Goal: Task Accomplishment & Management: Use online tool/utility

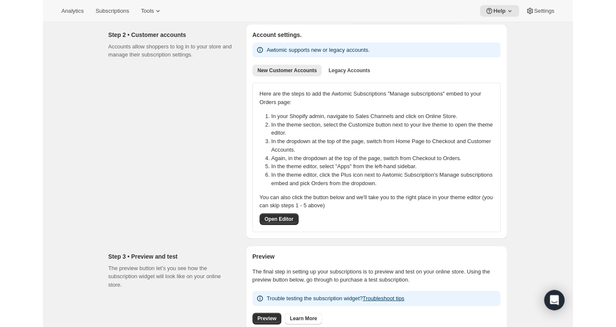
scroll to position [115, 0]
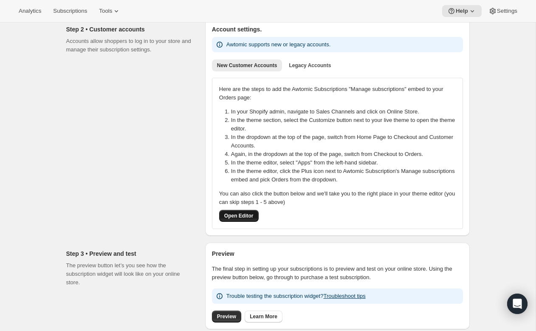
click at [246, 213] on span "Open Editor" at bounding box center [238, 215] width 29 height 7
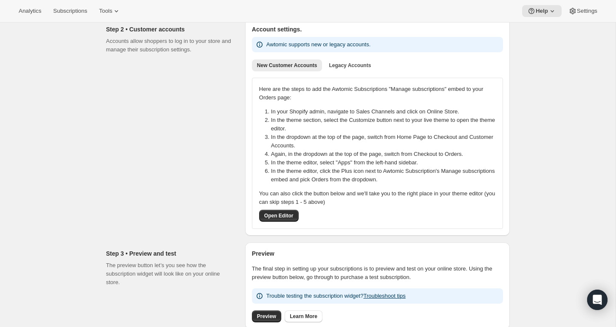
click at [216, 106] on div "Step 2 • Customer accounts Accounts allow shoppers to log in to your store and …" at bounding box center [172, 126] width 132 height 217
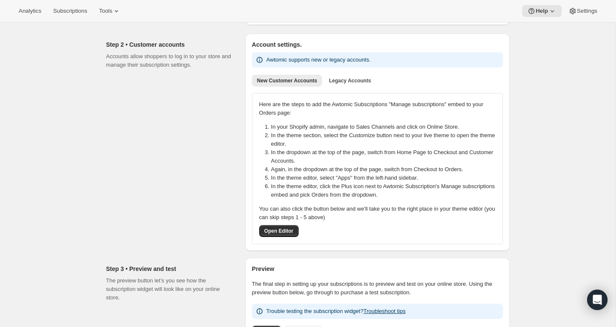
scroll to position [103, 0]
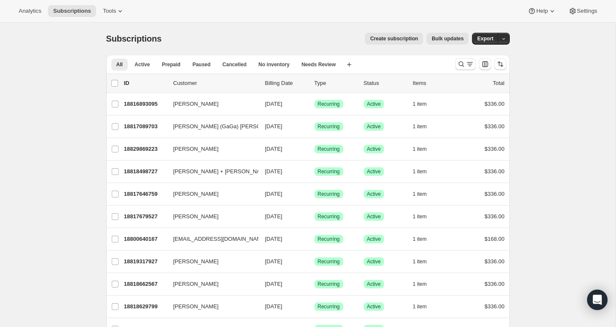
click at [323, 36] on div "Create subscription Bulk updates" at bounding box center [319, 39] width 297 height 12
